Goal: Information Seeking & Learning: Find specific fact

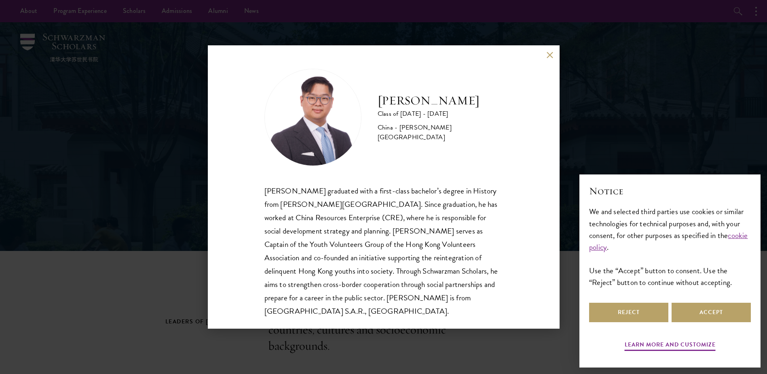
click at [368, 238] on div "[PERSON_NAME] graduated with a first-class bachelor’s degree in History from [P…" at bounding box center [384, 250] width 239 height 133
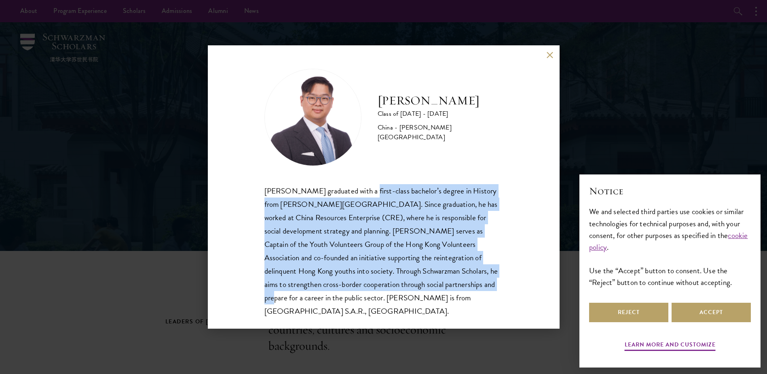
drag, startPoint x: 370, startPoint y: 196, endPoint x: 453, endPoint y: 286, distance: 122.2
click at [453, 286] on div "[PERSON_NAME] graduated with a first-class bachelor’s degree in History from [P…" at bounding box center [384, 250] width 239 height 133
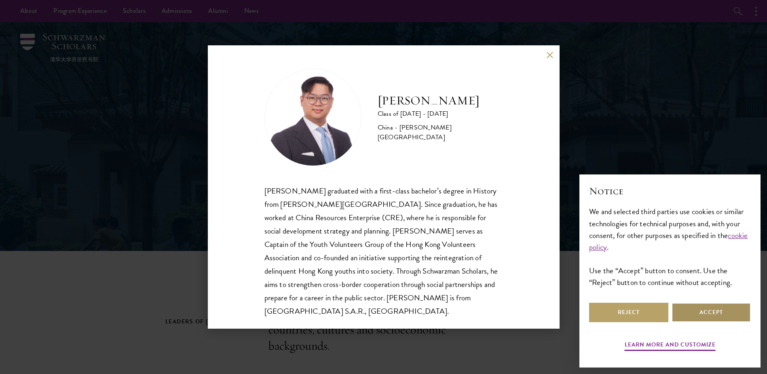
click at [745, 305] on button "Accept" at bounding box center [711, 312] width 79 height 19
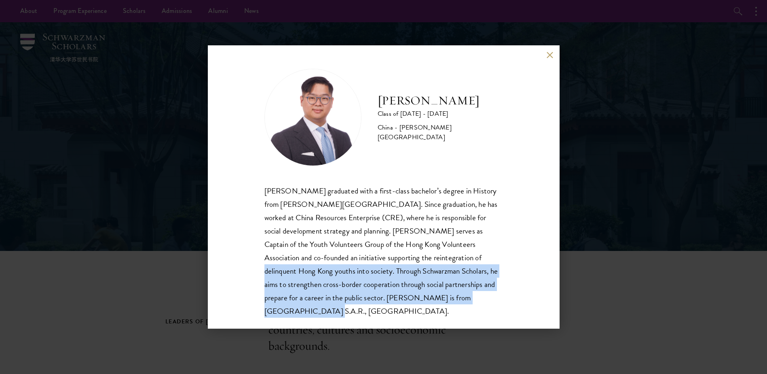
drag, startPoint x: 426, startPoint y: 252, endPoint x: 513, endPoint y: 308, distance: 103.4
click at [513, 308] on div "[PERSON_NAME] Class of [DATE] - [DATE] [GEOGRAPHIC_DATA] - [PERSON_NAME][GEOGRA…" at bounding box center [384, 186] width 352 height 283
drag, startPoint x: 513, startPoint y: 308, endPoint x: 511, endPoint y: 304, distance: 4.2
click at [511, 304] on div "[PERSON_NAME] Class of [DATE] - [DATE] [GEOGRAPHIC_DATA] - [PERSON_NAME][GEOGRA…" at bounding box center [384, 186] width 352 height 283
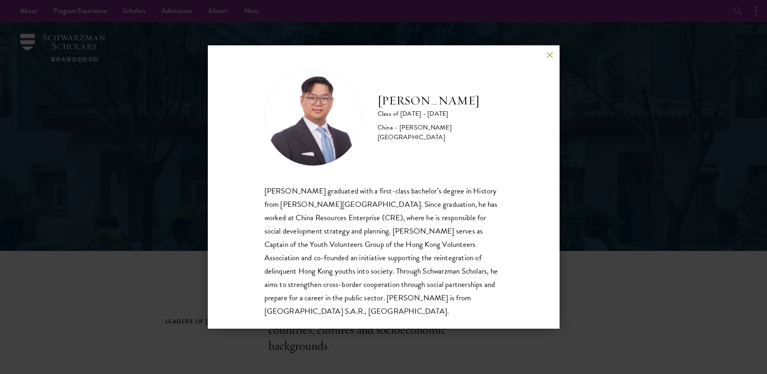
click at [629, 312] on div "[PERSON_NAME] Class of [DATE] - [DATE] [GEOGRAPHIC_DATA] - [PERSON_NAME][GEOGRA…" at bounding box center [383, 187] width 767 height 374
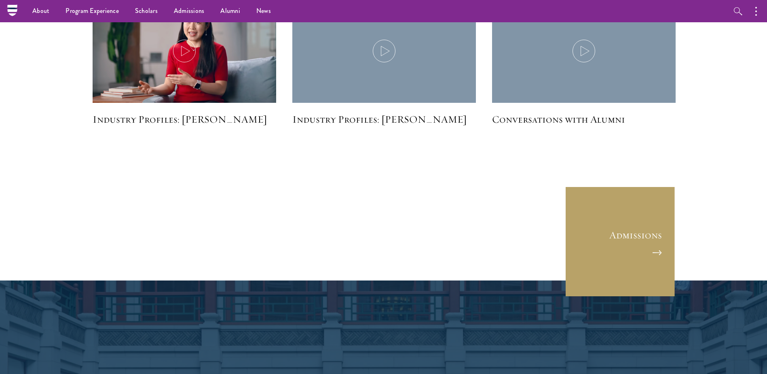
scroll to position [1942, 0]
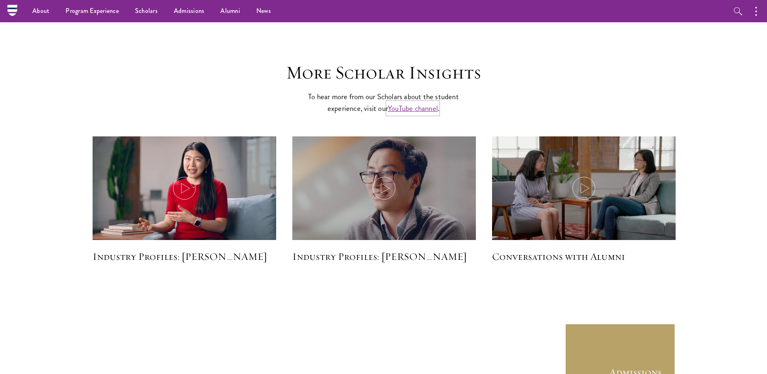
click at [428, 111] on link "YouTube channel" at bounding box center [413, 108] width 50 height 12
